Goal: Task Accomplishment & Management: Use online tool/utility

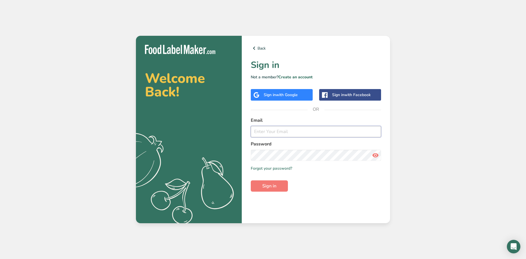
click at [280, 131] on input "email" at bounding box center [316, 131] width 130 height 11
click at [283, 126] on input "email" at bounding box center [316, 131] width 130 height 11
click at [280, 138] on form "Email Password Remember me Forgot your password? Sign in" at bounding box center [316, 154] width 130 height 75
click at [281, 129] on input "email" at bounding box center [316, 131] width 130 height 11
click at [283, 95] on span "with Google" at bounding box center [287, 94] width 22 height 5
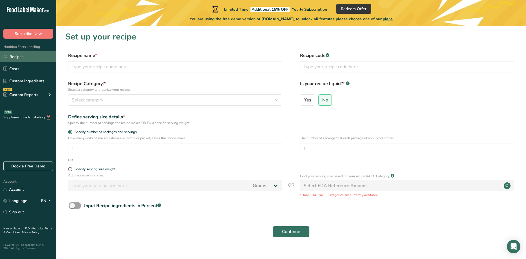
click at [23, 55] on link "Recipes" at bounding box center [28, 56] width 56 height 11
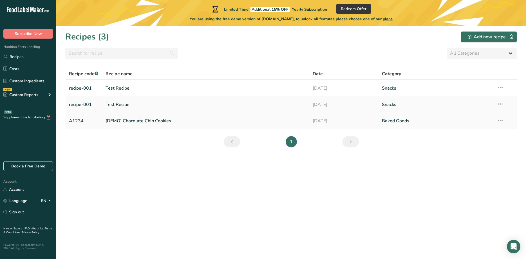
click at [144, 117] on link "[DEMO] Chocolate Chip Cookies" at bounding box center [206, 121] width 201 height 12
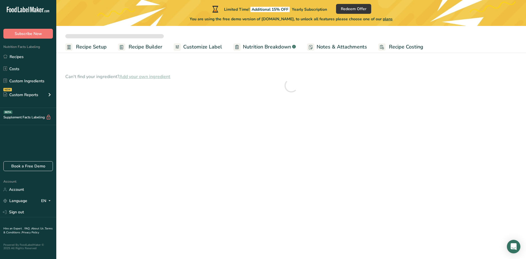
click at [198, 49] on span "Customize Label" at bounding box center [202, 47] width 39 height 8
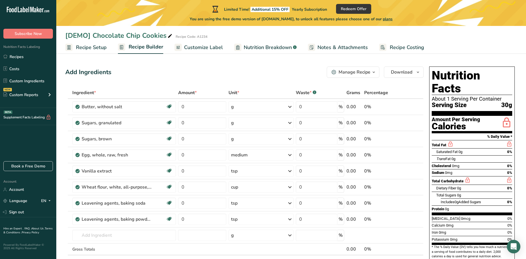
click at [197, 46] on span "Customize Label" at bounding box center [203, 48] width 39 height 8
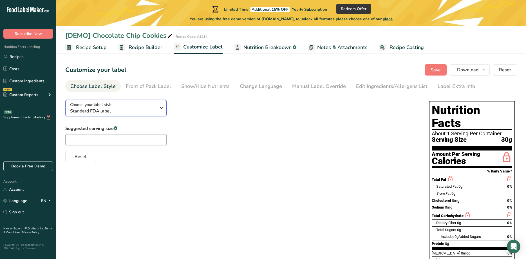
click at [153, 107] on div "Choose your label style Standard FDA label" at bounding box center [113, 108] width 86 height 13
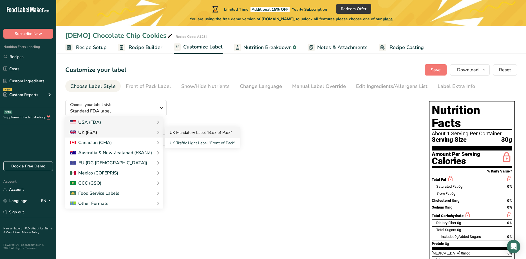
click at [196, 133] on link "UK Mandatory Label "Back of Pack"" at bounding box center [202, 132] width 75 height 10
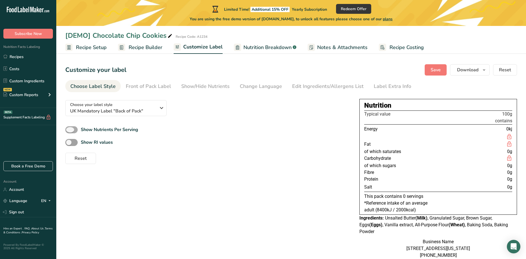
click at [75, 130] on span at bounding box center [71, 129] width 12 height 7
click at [69, 130] on input "Show Nutrients Per Serving" at bounding box center [67, 130] width 4 height 4
checkbox input "true"
click at [73, 142] on span at bounding box center [71, 142] width 12 height 7
click at [69, 142] on input "Show RI values" at bounding box center [67, 142] width 4 height 4
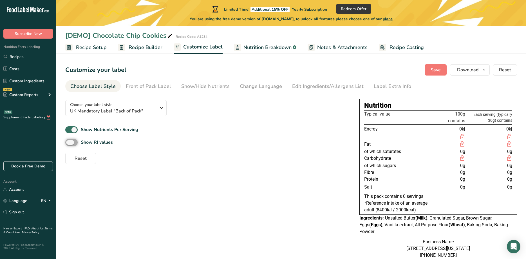
checkbox input "true"
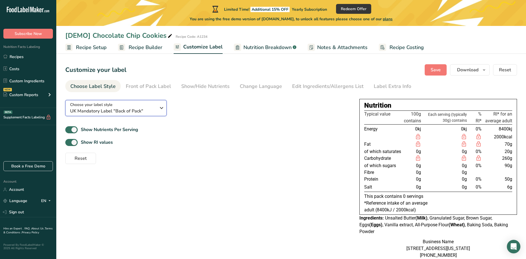
click at [89, 109] on span "UK Mandatory Label "Back of Pack"" at bounding box center [113, 110] width 86 height 7
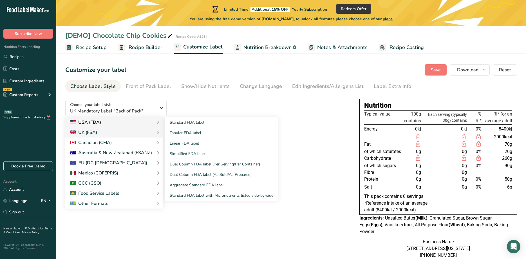
click at [91, 120] on div "USA (FDA)" at bounding box center [85, 122] width 31 height 7
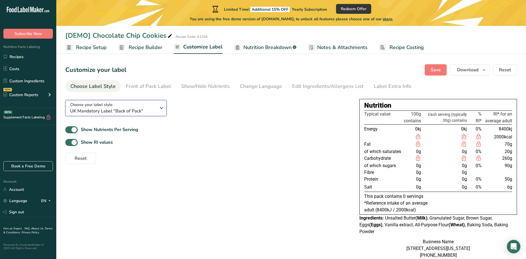
click at [104, 106] on span "Choose your label style" at bounding box center [91, 105] width 42 height 6
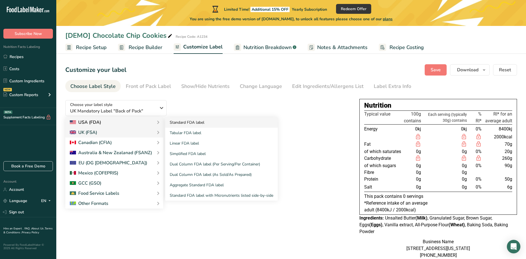
click at [180, 122] on link "Standard FDA label" at bounding box center [221, 122] width 113 height 10
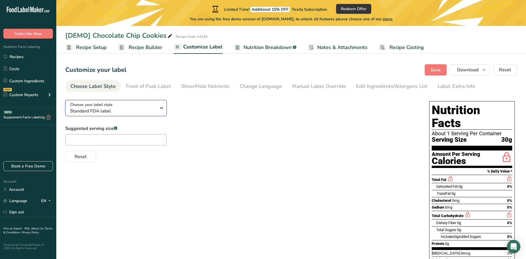
click at [157, 107] on div "Choose your label style Standard FDA label" at bounding box center [115, 108] width 90 height 13
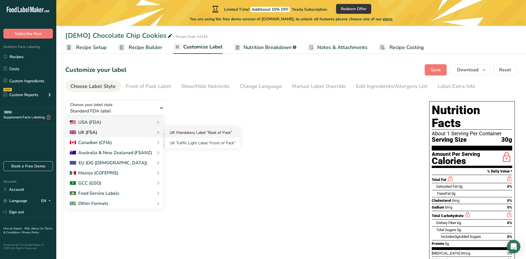
click at [205, 133] on link "UK Mandatory Label "Back of Pack"" at bounding box center [202, 132] width 75 height 10
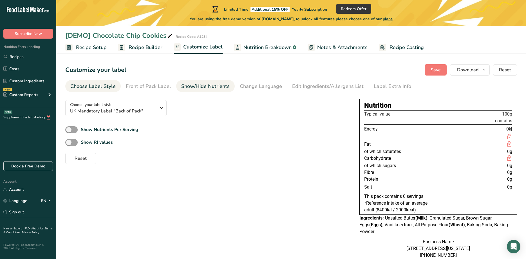
click at [204, 86] on div "Show/Hide Nutrients" at bounding box center [205, 86] width 48 height 8
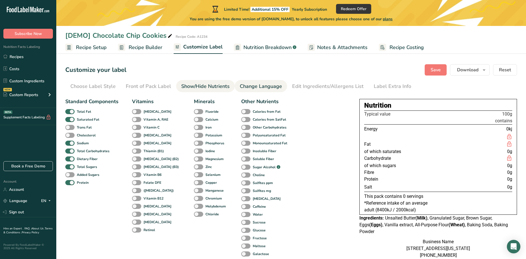
click at [259, 87] on div "Change Language" at bounding box center [261, 86] width 42 height 8
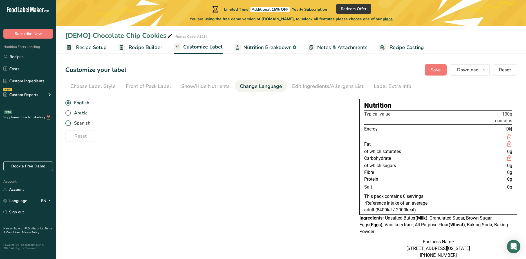
click at [79, 122] on span "Spanish" at bounding box center [80, 123] width 19 height 6
click at [69, 122] on input "Spanish" at bounding box center [67, 123] width 4 height 4
radio input "true"
radio input "false"
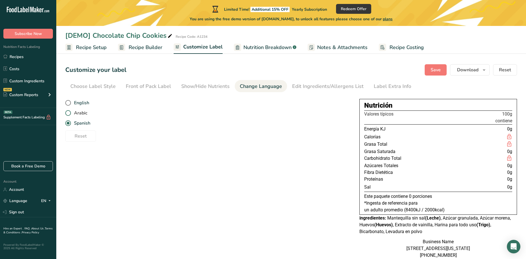
click at [84, 112] on span "Arabic" at bounding box center [79, 113] width 16 height 6
click at [69, 112] on input "Arabic" at bounding box center [67, 113] width 4 height 4
radio input "true"
radio input "false"
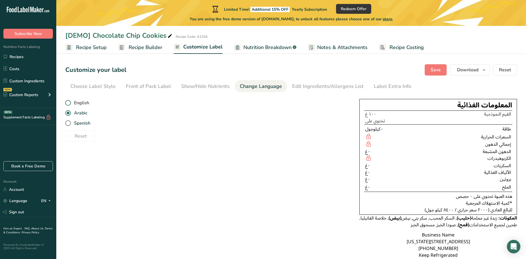
click at [80, 101] on span "English" at bounding box center [80, 103] width 18 height 6
click at [69, 101] on input "English" at bounding box center [67, 103] width 4 height 4
radio input "true"
radio input "false"
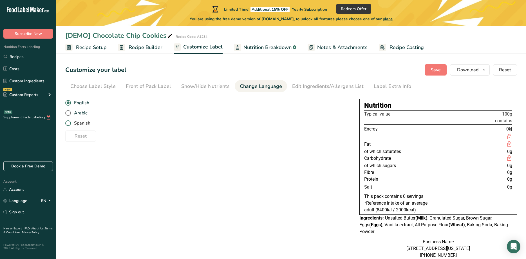
click at [84, 124] on span "Spanish" at bounding box center [80, 123] width 19 height 6
click at [69, 124] on input "Spanish" at bounding box center [67, 123] width 4 height 4
radio input "true"
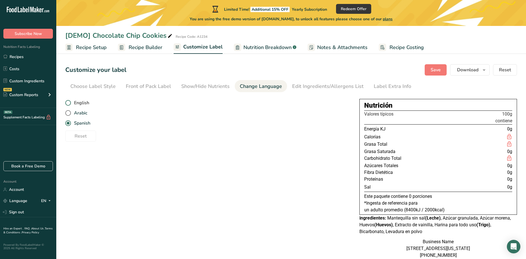
click at [86, 102] on span "English" at bounding box center [80, 103] width 18 height 6
click at [69, 102] on input "English" at bounding box center [67, 103] width 4 height 4
radio input "true"
radio input "false"
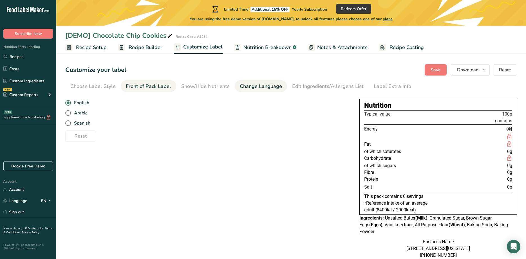
click at [136, 87] on div "Front of Pack Label" at bounding box center [148, 86] width 45 height 8
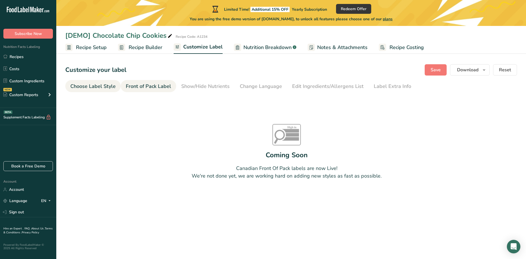
click at [100, 87] on div "Choose Label Style" at bounding box center [92, 86] width 45 height 8
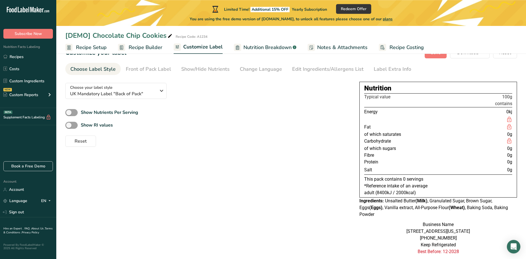
scroll to position [29, 0]
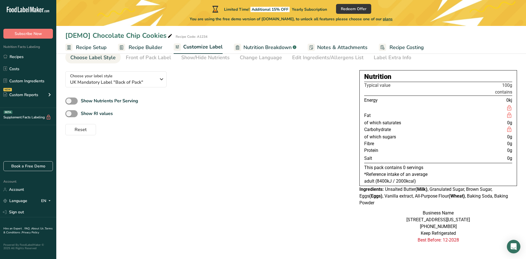
click at [380, 73] on div "Nutrition" at bounding box center [438, 76] width 148 height 10
copy div "Nutrition"
click at [91, 111] on b "Show RI values" at bounding box center [97, 113] width 32 height 6
click at [69, 112] on input "Show RI values" at bounding box center [67, 114] width 4 height 4
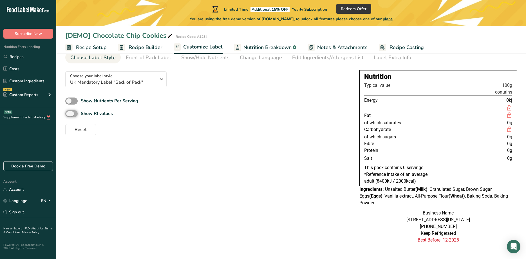
checkbox input "true"
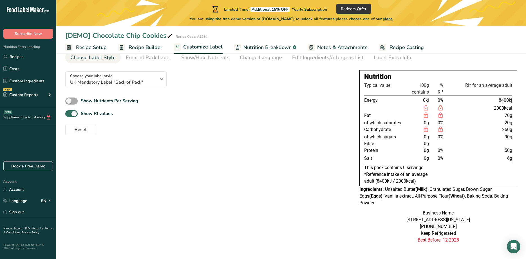
click at [96, 102] on b "Show Nutrients Per Serving" at bounding box center [109, 101] width 57 height 6
click at [69, 102] on input "Show Nutrients Per Serving" at bounding box center [67, 101] width 4 height 4
checkbox input "true"
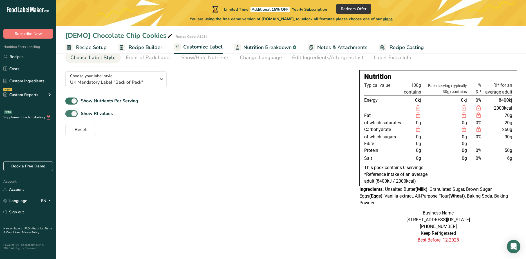
click at [72, 113] on span at bounding box center [71, 113] width 12 height 7
click at [69, 113] on input "Show RI values" at bounding box center [67, 114] width 4 height 4
checkbox input "false"
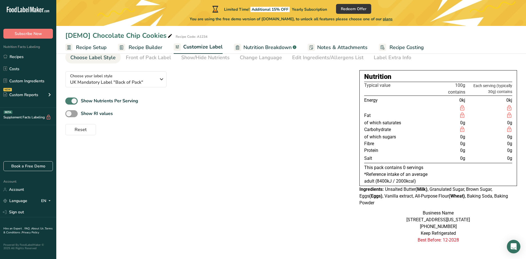
click at [75, 102] on span at bounding box center [71, 100] width 12 height 7
click at [69, 102] on input "Show Nutrients Per Serving" at bounding box center [67, 101] width 4 height 4
click at [75, 102] on span at bounding box center [71, 100] width 12 height 7
click at [69, 102] on input "Show Nutrients Per Serving" at bounding box center [67, 101] width 4 height 4
checkbox input "true"
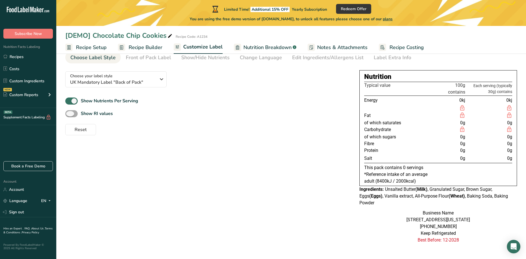
click at [70, 114] on span at bounding box center [71, 113] width 12 height 7
click at [69, 114] on input "Show RI values" at bounding box center [67, 114] width 4 height 4
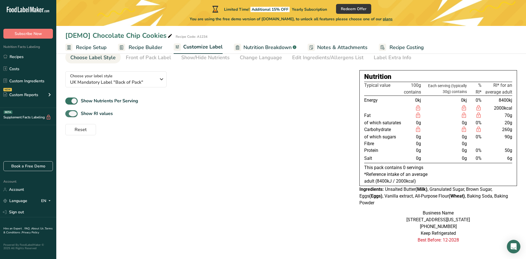
click at [70, 114] on span at bounding box center [71, 113] width 12 height 7
click at [69, 114] on input "Show RI values" at bounding box center [67, 114] width 4 height 4
checkbox input "false"
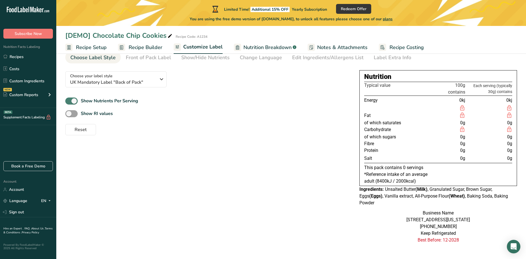
click at [73, 102] on span at bounding box center [71, 100] width 12 height 7
click at [69, 102] on input "Show Nutrients Per Serving" at bounding box center [67, 101] width 4 height 4
click at [114, 100] on b "Show Nutrients Per Serving" at bounding box center [109, 101] width 57 height 6
click at [69, 100] on input "Show Nutrients Per Serving" at bounding box center [67, 101] width 4 height 4
checkbox input "true"
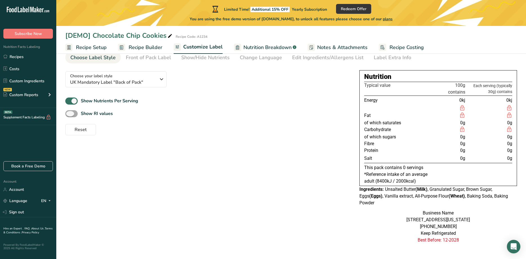
click at [100, 115] on b "Show RI values" at bounding box center [97, 113] width 32 height 6
click at [69, 115] on input "Show RI values" at bounding box center [67, 114] width 4 height 4
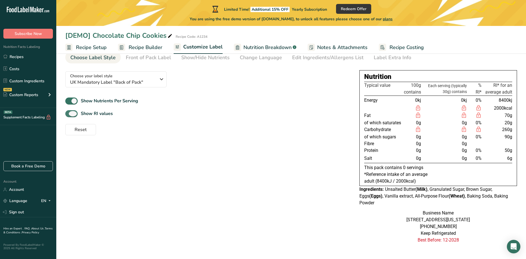
click at [100, 114] on b "Show RI values" at bounding box center [97, 113] width 32 height 6
click at [69, 114] on input "Show RI values" at bounding box center [67, 114] width 4 height 4
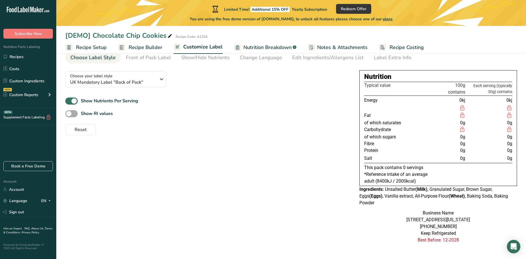
click at [100, 114] on b "Show RI values" at bounding box center [97, 113] width 32 height 6
click at [69, 114] on input "Show RI values" at bounding box center [67, 114] width 4 height 4
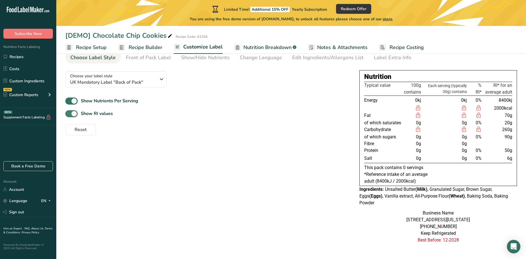
click at [100, 114] on b "Show RI values" at bounding box center [97, 113] width 32 height 6
click at [69, 114] on input "Show RI values" at bounding box center [67, 114] width 4 height 4
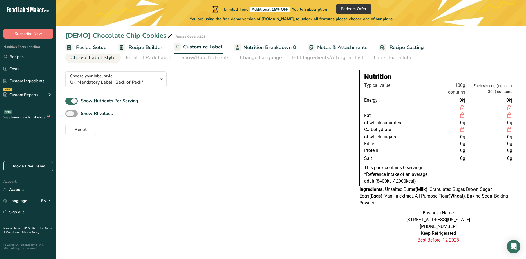
click at [100, 114] on b "Show RI values" at bounding box center [97, 113] width 32 height 6
click at [69, 114] on input "Show RI values" at bounding box center [67, 114] width 4 height 4
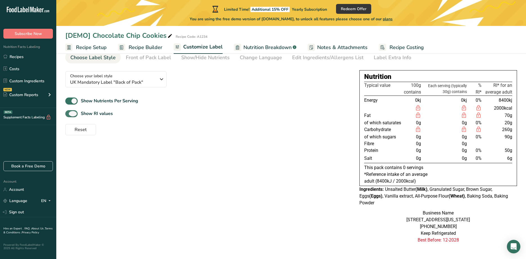
click at [100, 114] on b "Show RI values" at bounding box center [97, 113] width 32 height 6
click at [69, 114] on input "Show RI values" at bounding box center [67, 114] width 4 height 4
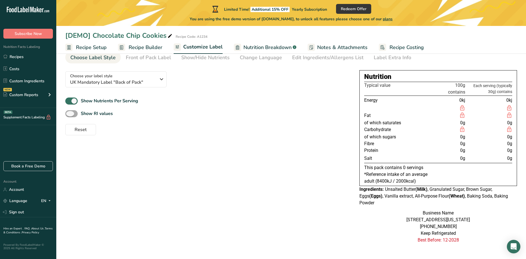
click at [100, 114] on b "Show RI values" at bounding box center [97, 113] width 32 height 6
click at [69, 114] on input "Show RI values" at bounding box center [67, 114] width 4 height 4
checkbox input "true"
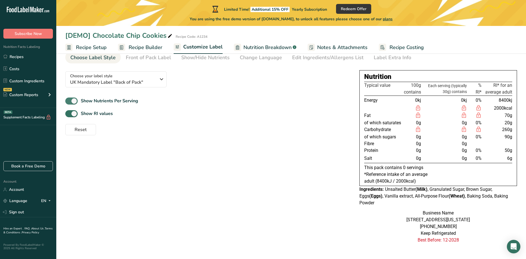
click at [72, 102] on span at bounding box center [71, 100] width 12 height 7
click at [69, 102] on input "Show Nutrients Per Serving" at bounding box center [67, 101] width 4 height 4
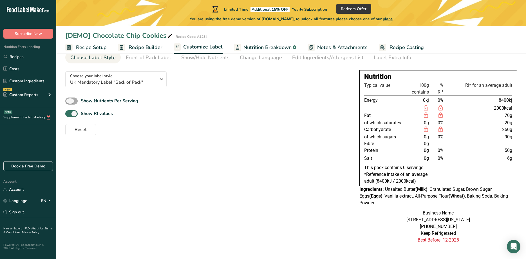
click at [73, 100] on span at bounding box center [71, 100] width 12 height 7
click at [69, 100] on input "Show Nutrients Per Serving" at bounding box center [67, 101] width 4 height 4
checkbox input "true"
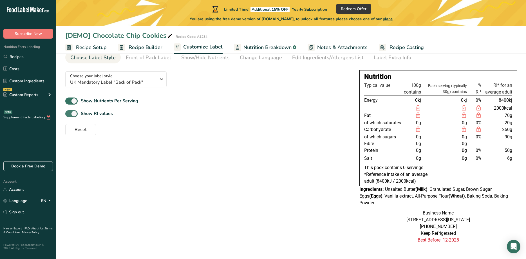
click at [74, 115] on span at bounding box center [71, 113] width 12 height 7
click at [69, 115] on input "Show RI values" at bounding box center [67, 114] width 4 height 4
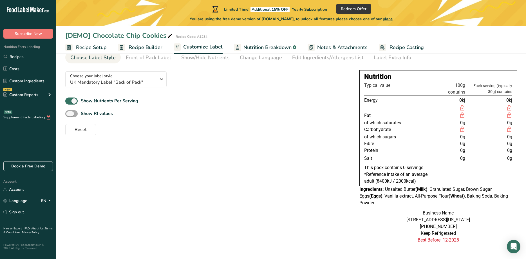
click at [74, 115] on span at bounding box center [71, 113] width 12 height 7
click at [69, 115] on input "Show RI values" at bounding box center [67, 114] width 4 height 4
checkbox input "true"
